Goal: Task Accomplishment & Management: Complete application form

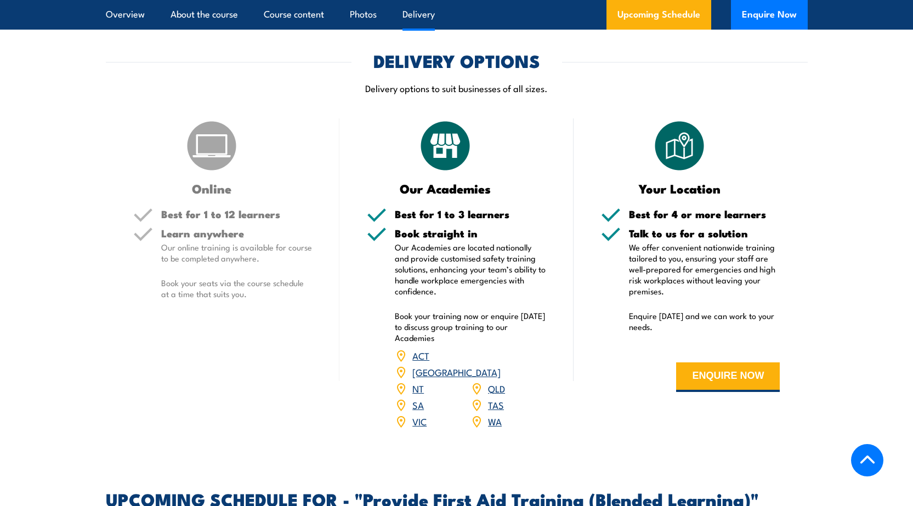
scroll to position [1701, 0]
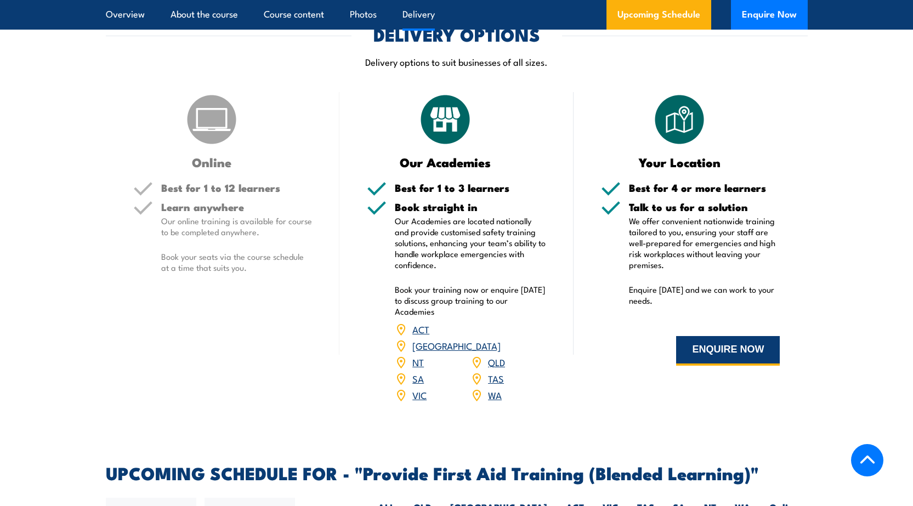
click at [752, 366] on button "ENQUIRE NOW" at bounding box center [728, 351] width 104 height 30
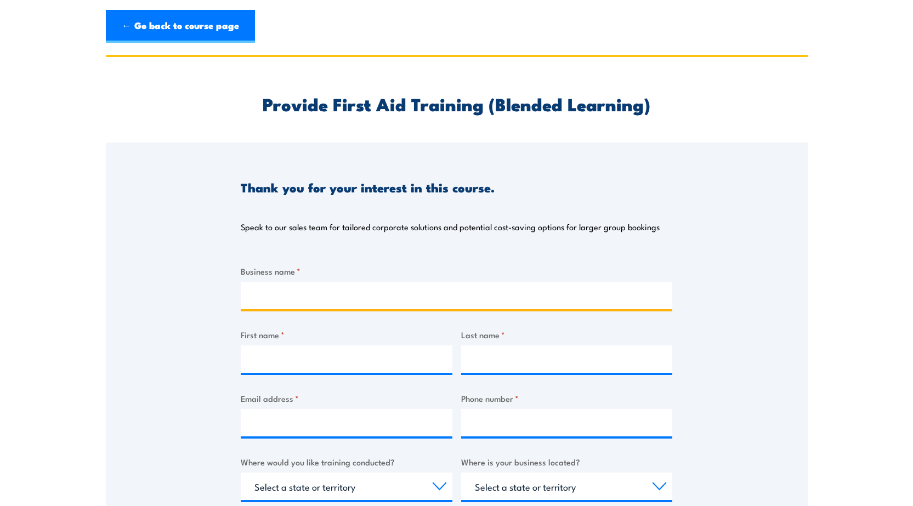
click at [325, 292] on input "Business name *" at bounding box center [457, 295] width 432 height 27
type input "Laucke Flour [PERSON_NAME]"
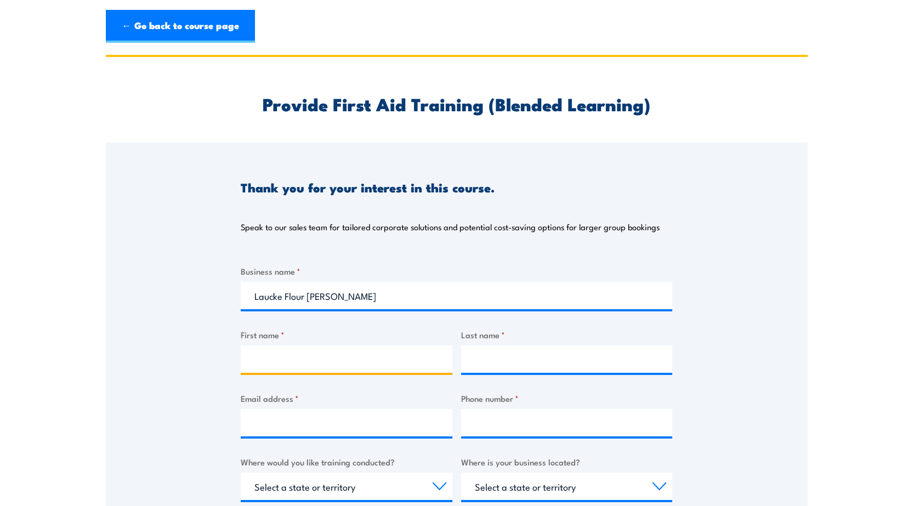
click at [316, 358] on input "First name *" at bounding box center [347, 359] width 212 height 27
type input "Angus"
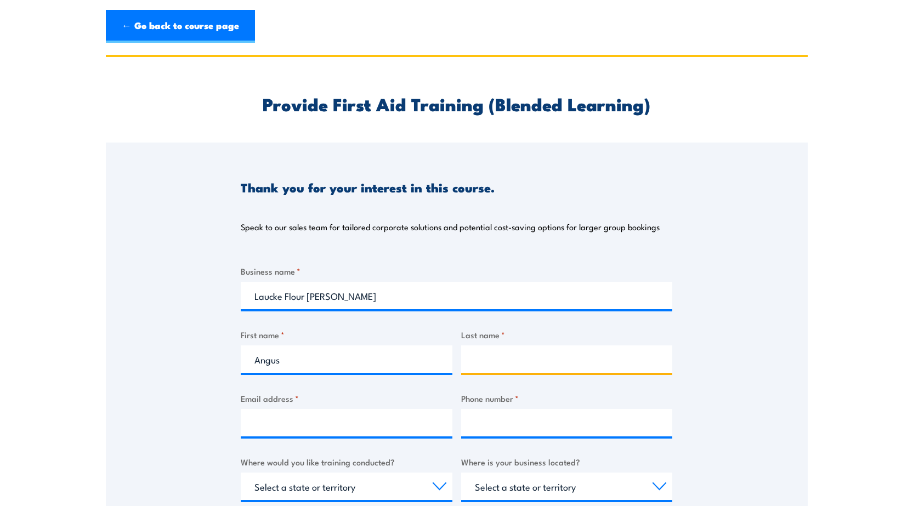
type input "Smelter"
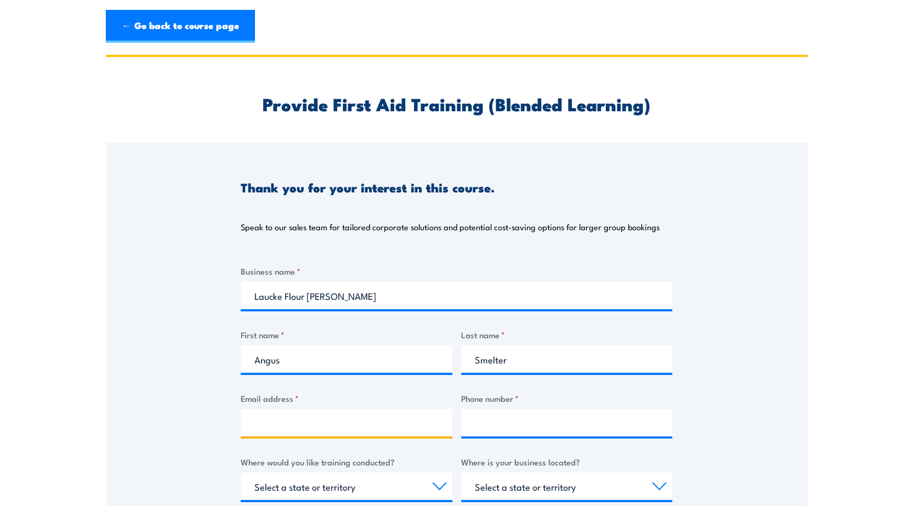
type input "[EMAIL_ADDRESS][DOMAIN_NAME]"
type input "0477705152"
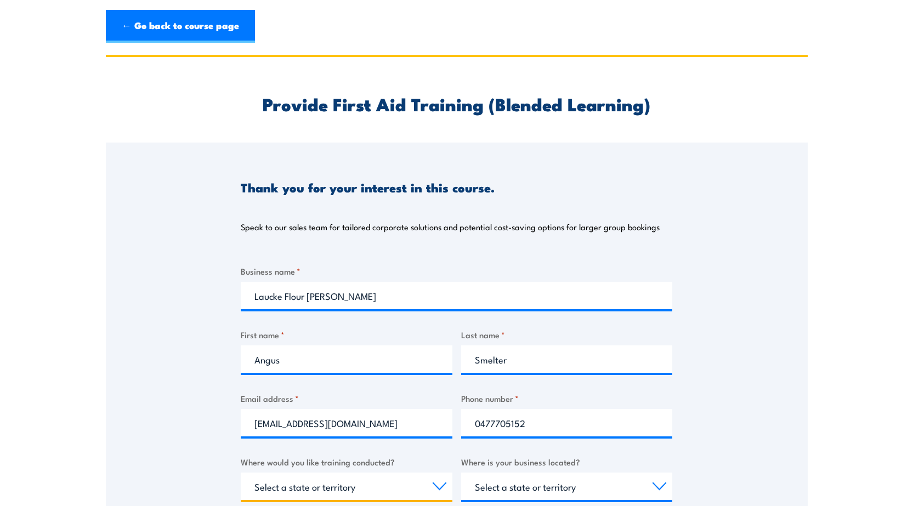
select select "SA"
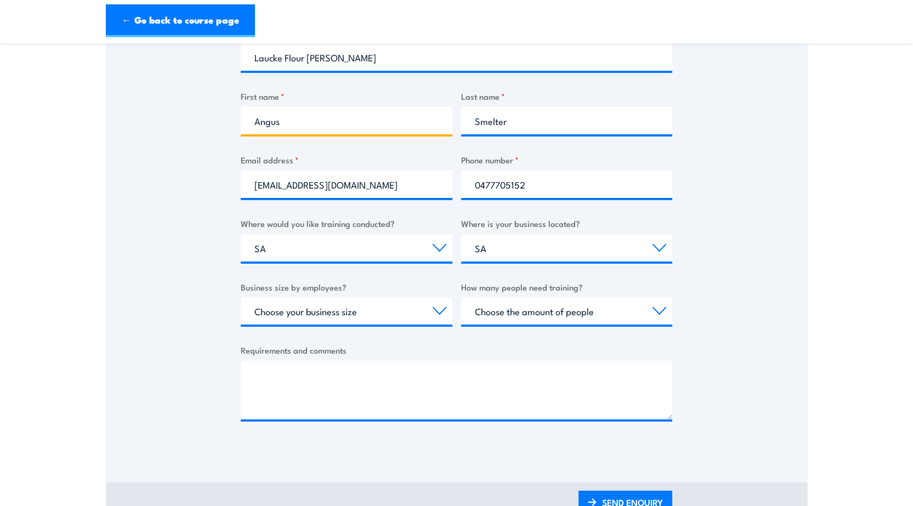
scroll to position [219, 0]
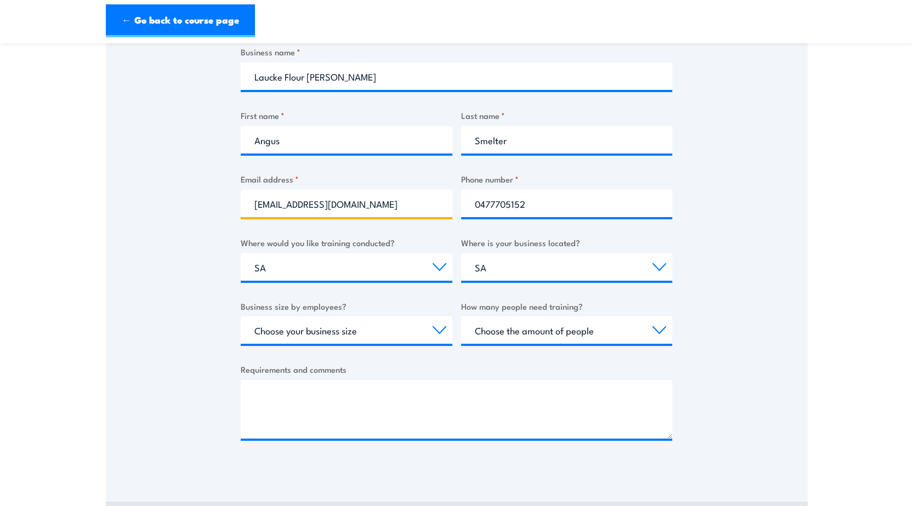
drag, startPoint x: 387, startPoint y: 205, endPoint x: 321, endPoint y: 209, distance: 66.0
click at [321, 209] on input "[EMAIL_ADDRESS][DOMAIN_NAME]" at bounding box center [347, 203] width 212 height 27
type input "[EMAIL_ADDRESS][DOMAIN_NAME]"
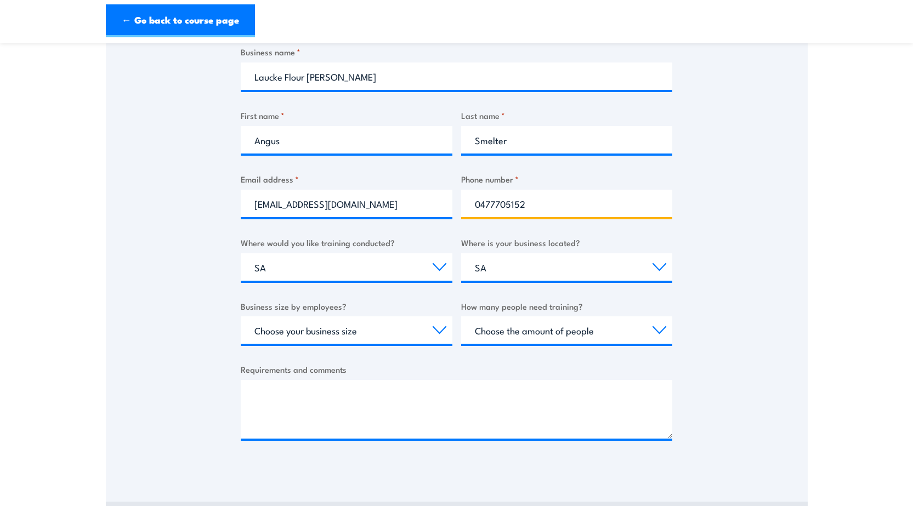
drag, startPoint x: 539, startPoint y: 206, endPoint x: 487, endPoint y: 205, distance: 51.6
click at [487, 205] on input "0477705152" at bounding box center [567, 203] width 212 height 27
type input "0487557464"
click at [540, 272] on select "Select a state or territory [GEOGRAPHIC_DATA] [GEOGRAPHIC_DATA] [GEOGRAPHIC_DAT…" at bounding box center [567, 266] width 212 height 27
click at [541, 264] on select "Select a state or territory [GEOGRAPHIC_DATA] [GEOGRAPHIC_DATA] [GEOGRAPHIC_DAT…" at bounding box center [567, 266] width 212 height 27
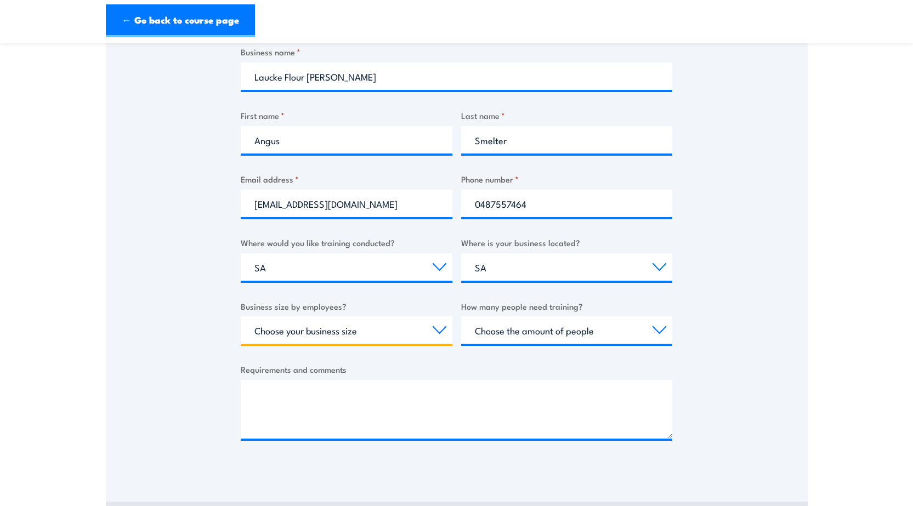
click at [365, 334] on select "Choose your business size 1 to 19 20 to 199 200+" at bounding box center [347, 330] width 212 height 27
select select "1 to 19"
click at [241, 317] on select "Choose your business size 1 to 19 20 to 199 200+" at bounding box center [347, 330] width 212 height 27
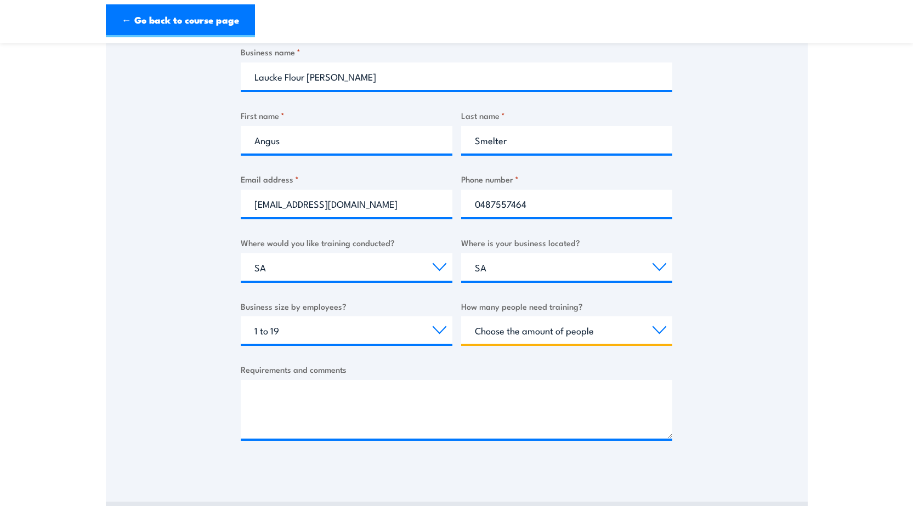
click at [633, 332] on select "Choose the amount of people 1 to 4 5 to 19 20+" at bounding box center [567, 330] width 212 height 27
select select "1 to 4"
click at [461, 317] on select "Choose the amount of people 1 to 4 5 to 19 20+" at bounding box center [567, 330] width 212 height 27
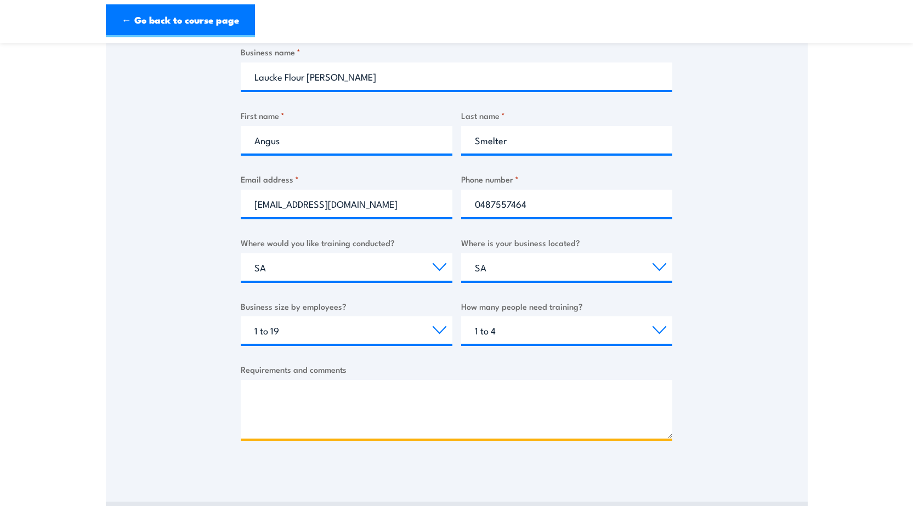
click at [309, 389] on textarea "Requirements and comments" at bounding box center [457, 409] width 432 height 59
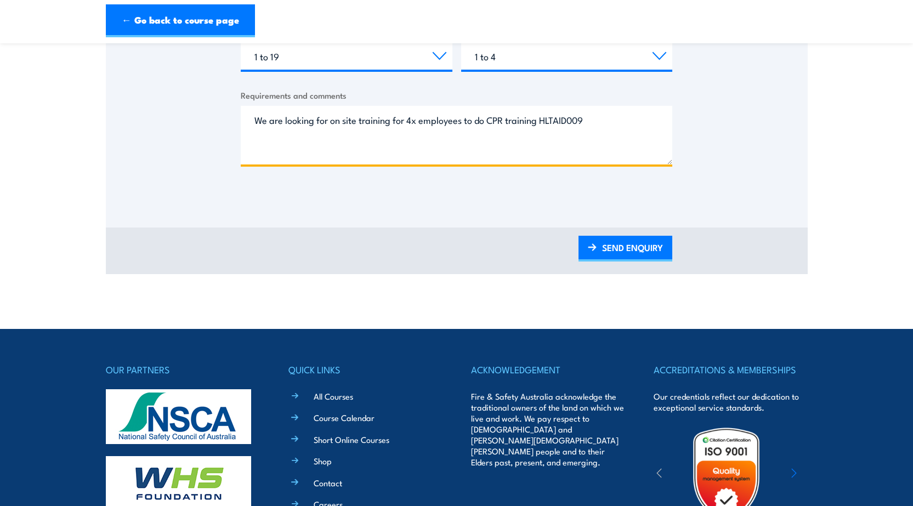
scroll to position [439, 0]
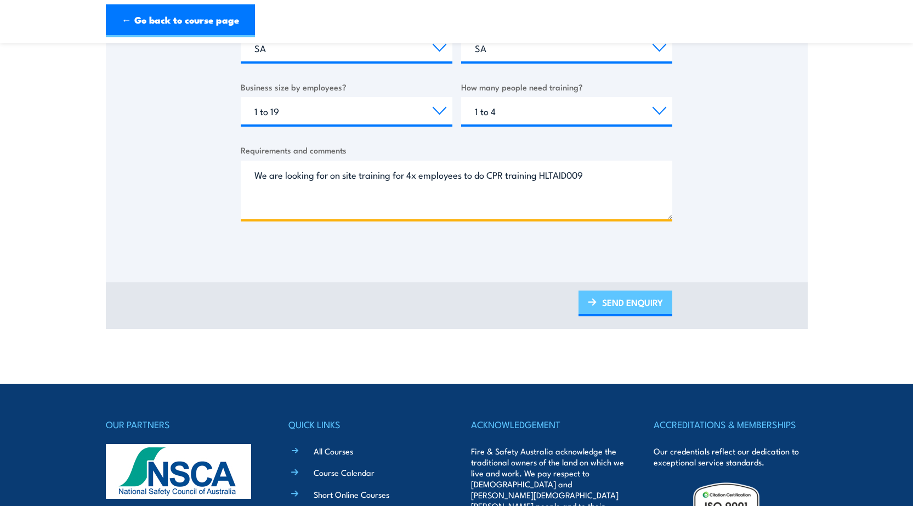
type textarea "We are looking for on site training for 4x employees to do CPR training HLTAID0…"
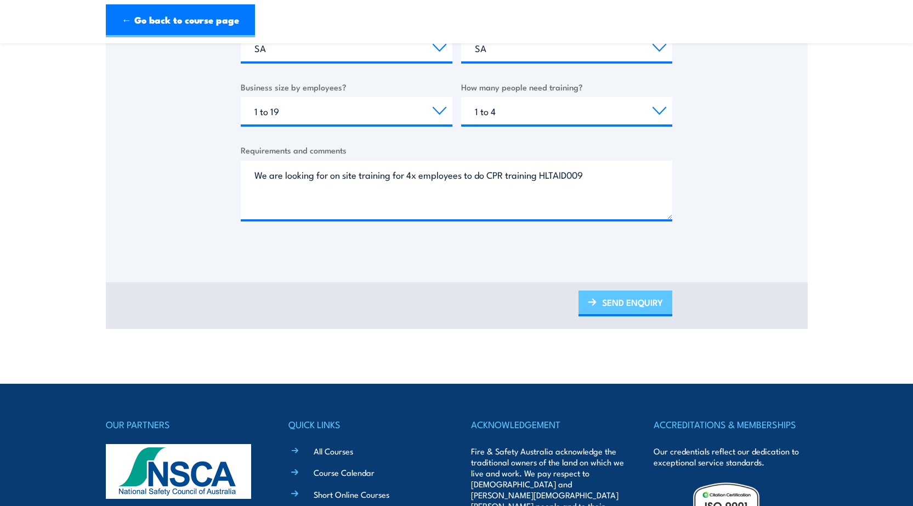
click at [644, 302] on link "SEND ENQUIRY" at bounding box center [626, 304] width 94 height 26
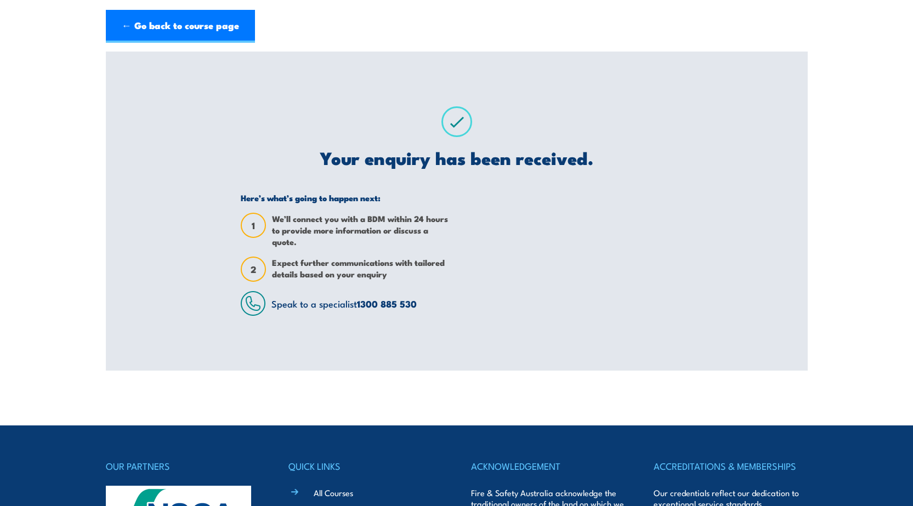
scroll to position [0, 0]
